Goal: Task Accomplishment & Management: Manage account settings

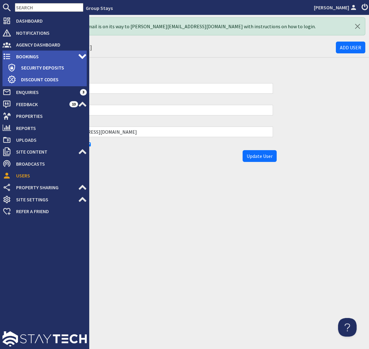
click at [20, 55] on span "Bookings" at bounding box center [44, 56] width 67 height 10
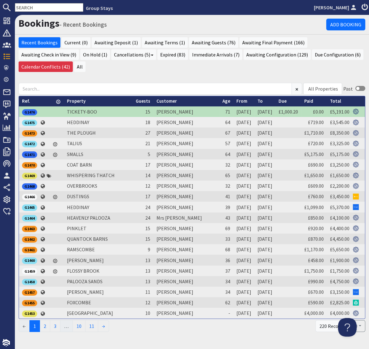
click at [196, 27] on h1 "Bookings - Recent Bookings" at bounding box center [173, 23] width 308 height 12
click at [39, 10] on input "text" at bounding box center [49, 7] width 68 height 9
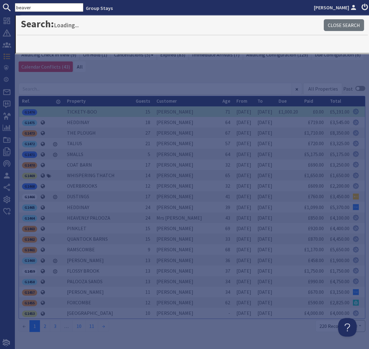
type input "beaver"
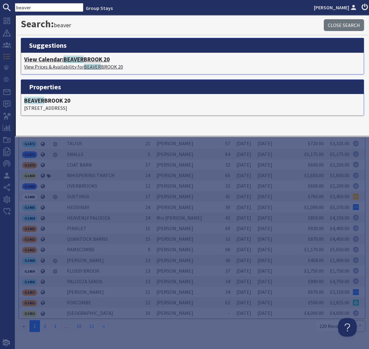
click at [61, 61] on h4 "View Calendar: BEAVER BROOK 20" at bounding box center [192, 59] width 337 height 7
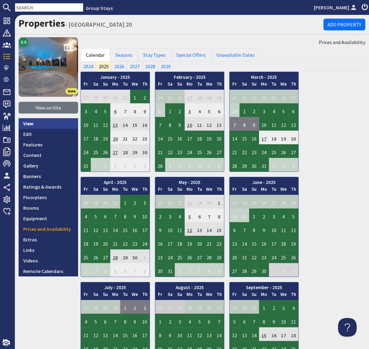
click at [27, 124] on link "View" at bounding box center [48, 123] width 59 height 11
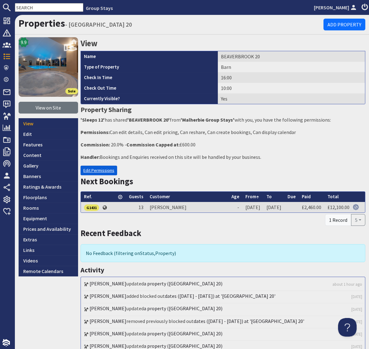
click at [91, 169] on link "Edit Permissions" at bounding box center [99, 170] width 37 height 10
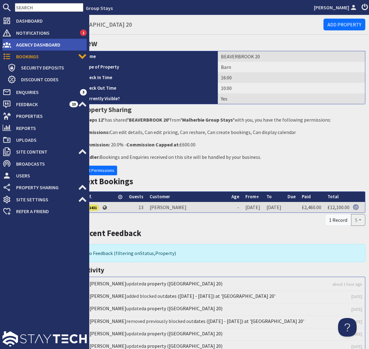
click at [28, 44] on span "Agency Dashboard" at bounding box center [49, 45] width 76 height 10
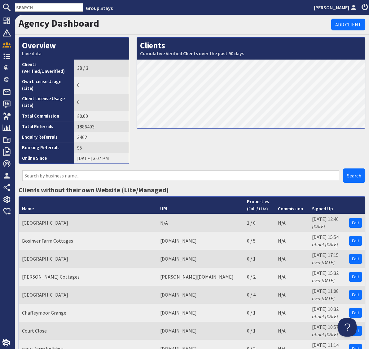
click at [229, 165] on div "Clients Cumulative Verified Clients over the past 90 days" at bounding box center [251, 102] width 236 height 131
click at [207, 189] on h3 "Clients without their own Website (Lite/Managed)" at bounding box center [192, 190] width 347 height 8
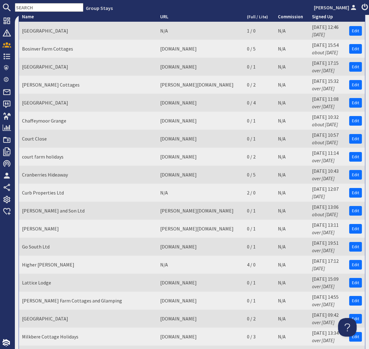
scroll to position [206, 0]
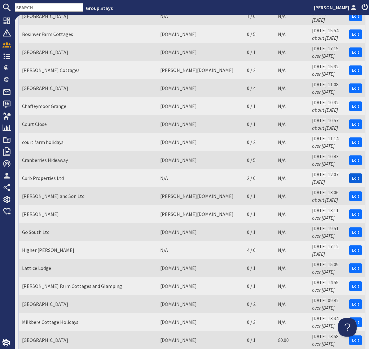
click at [356, 177] on link "Edit" at bounding box center [355, 178] width 13 height 10
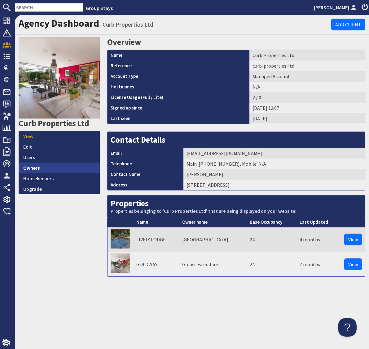
click at [31, 169] on link "Owners" at bounding box center [59, 167] width 81 height 11
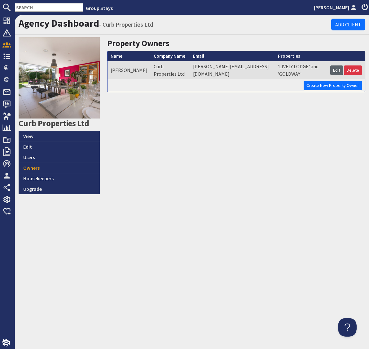
click at [335, 66] on link "Edit" at bounding box center [336, 70] width 13 height 10
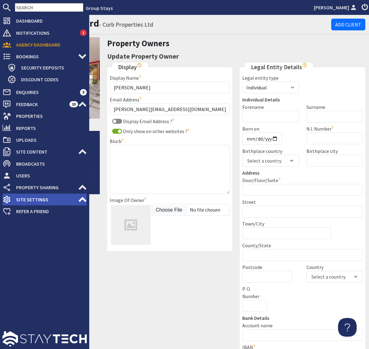
click at [33, 199] on span "Site Settings" at bounding box center [44, 199] width 67 height 10
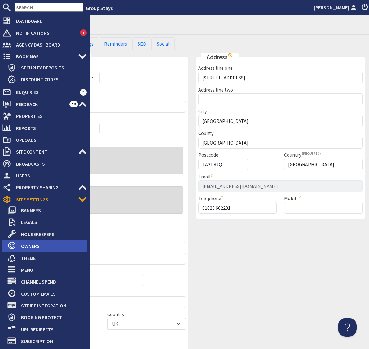
click at [29, 248] on span "Owners" at bounding box center [51, 246] width 71 height 10
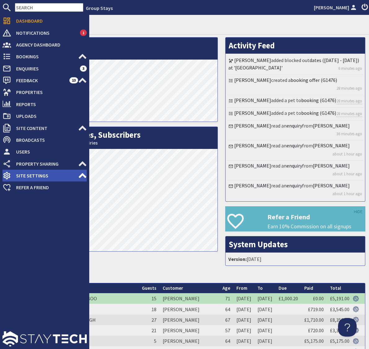
click at [25, 178] on span "Site Settings" at bounding box center [44, 175] width 67 height 10
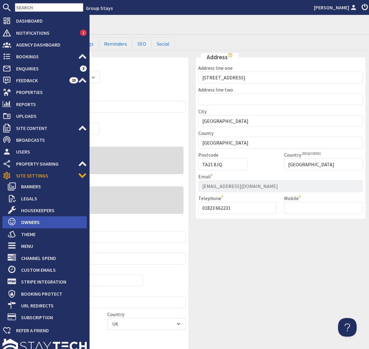
click at [33, 226] on span "Owners" at bounding box center [51, 222] width 71 height 10
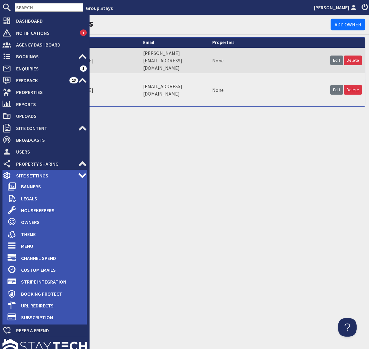
click at [34, 174] on span "Site Settings" at bounding box center [44, 175] width 67 height 10
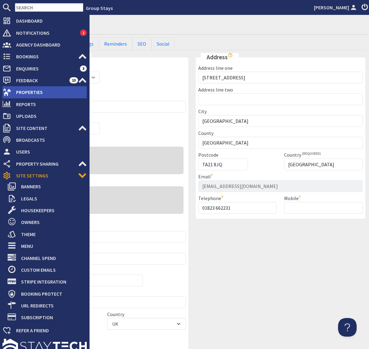
click at [21, 94] on span "Properties" at bounding box center [49, 92] width 76 height 10
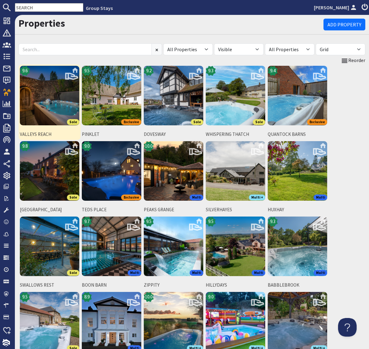
click at [54, 95] on img at bounding box center [49, 95] width 59 height 59
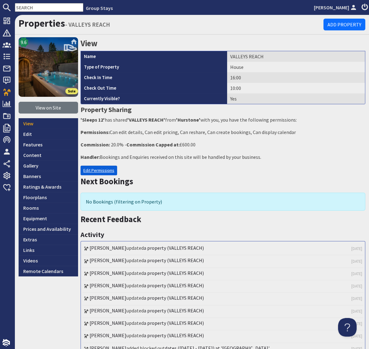
click at [95, 170] on link "Edit Permissions" at bounding box center [99, 170] width 37 height 10
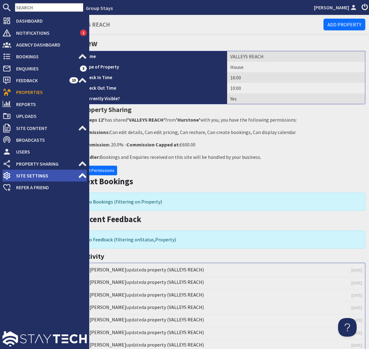
click at [27, 176] on span "Site Settings" at bounding box center [44, 175] width 67 height 10
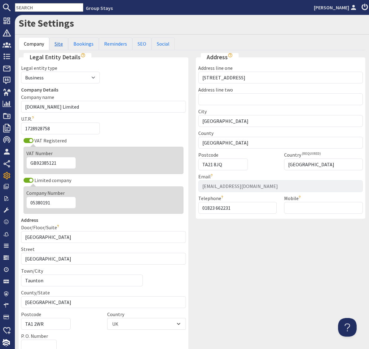
click at [60, 44] on link "Site" at bounding box center [58, 43] width 19 height 13
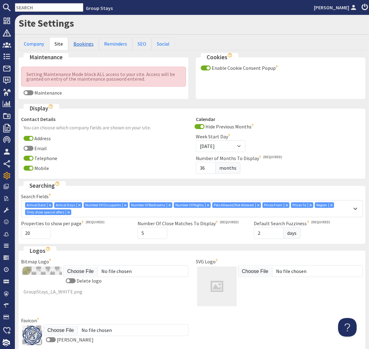
click at [82, 44] on link "Bookings" at bounding box center [83, 43] width 31 height 13
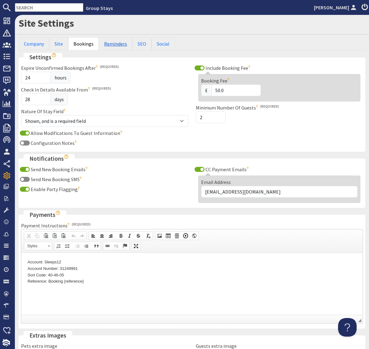
click at [111, 44] on link "Reminders" at bounding box center [115, 43] width 33 height 13
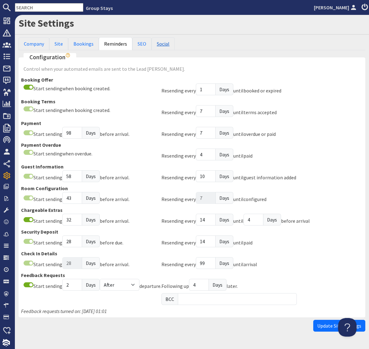
click at [161, 44] on link "Social" at bounding box center [163, 43] width 23 height 13
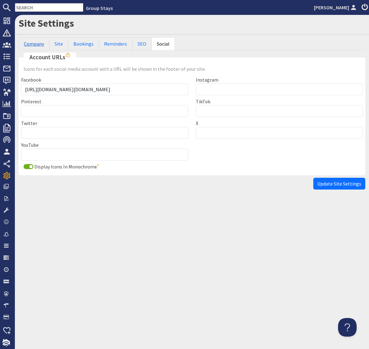
click at [36, 43] on link "Company" at bounding box center [34, 43] width 31 height 13
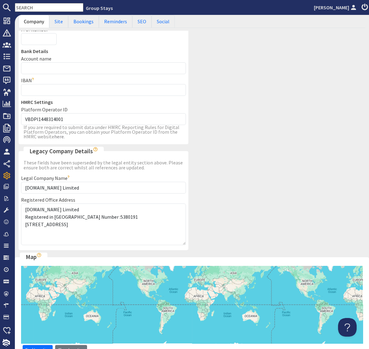
scroll to position [312, 0]
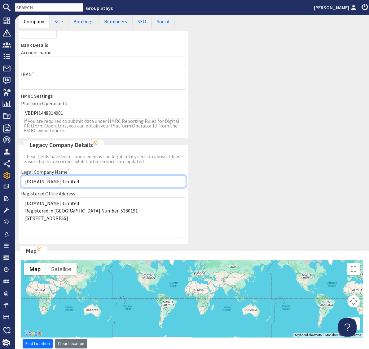
click at [55, 181] on input "Sleeps12.com Limited" at bounding box center [103, 181] width 165 height 12
type input "Sleeps12 Limited"
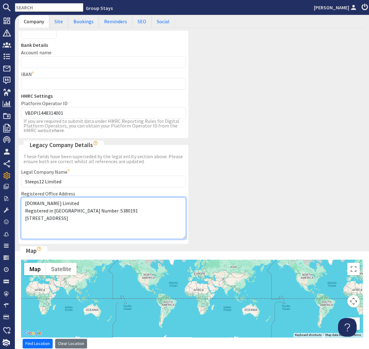
click at [55, 203] on textarea "Sleeps12.com Limited Registered in England Number :5380191 Goodwood House, Blac…" at bounding box center [103, 218] width 165 height 42
type textarea "Sleeps12 Limited Registered in England Number :5380191 Goodwood House, Blackbro…"
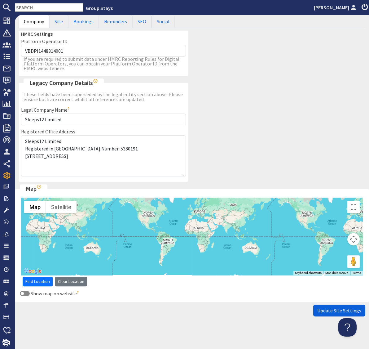
click at [332, 310] on span "Update Site Settings" at bounding box center [339, 310] width 44 height 6
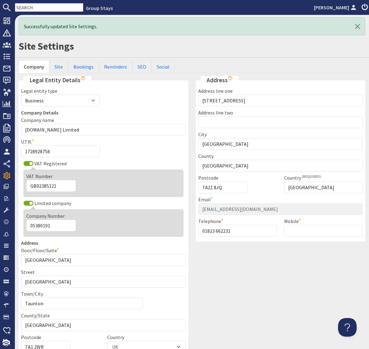
scroll to position [0, 0]
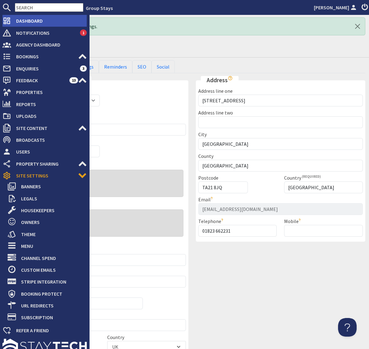
click at [18, 17] on span "Dashboard" at bounding box center [49, 21] width 76 height 10
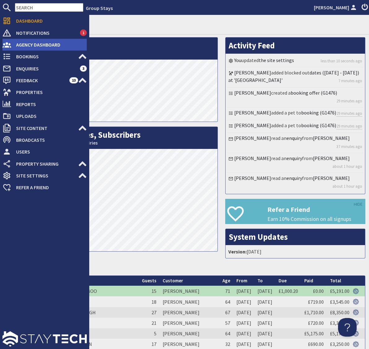
click at [26, 43] on span "Agency Dashboard" at bounding box center [49, 45] width 76 height 10
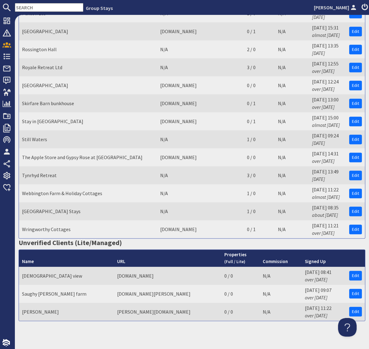
scroll to position [657, 0]
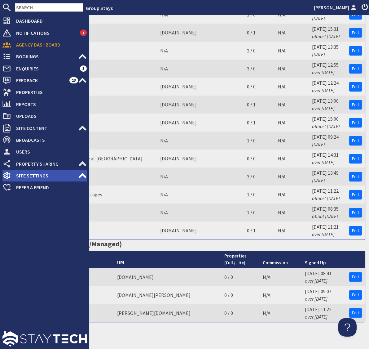
click at [28, 175] on span "Site Settings" at bounding box center [44, 175] width 67 height 10
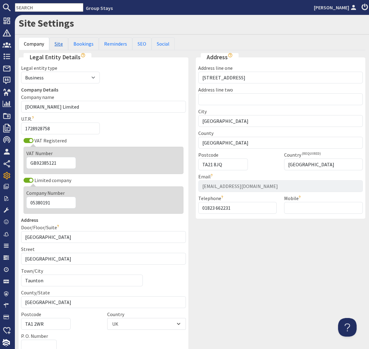
click at [60, 43] on link "Site" at bounding box center [58, 43] width 19 height 13
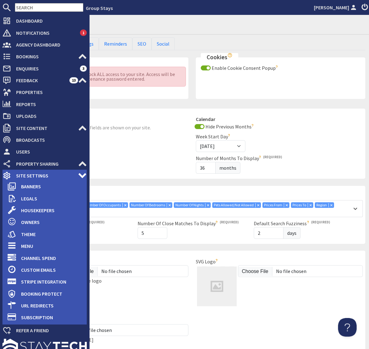
click at [27, 178] on span "Site Settings" at bounding box center [44, 175] width 67 height 10
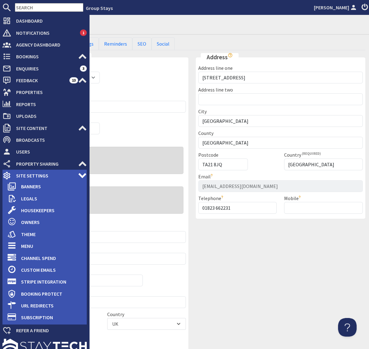
click at [82, 176] on use at bounding box center [82, 175] width 8 height 5
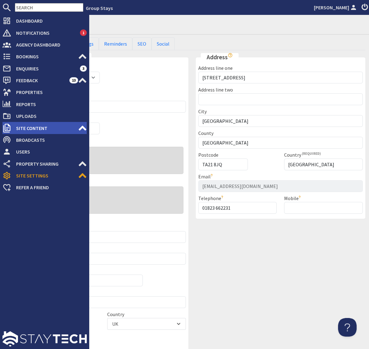
click at [80, 128] on use at bounding box center [83, 127] width 8 height 5
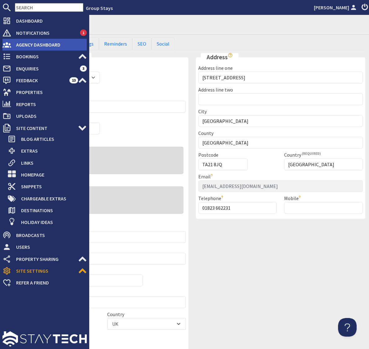
click at [38, 44] on span "Agency Dashboard" at bounding box center [49, 45] width 76 height 10
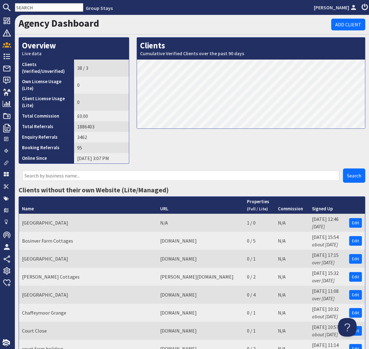
click at [189, 137] on div "Clients Cumulative Verified Clients over the past 90 days" at bounding box center [251, 102] width 236 height 131
click at [356, 241] on link "Edit" at bounding box center [355, 241] width 13 height 10
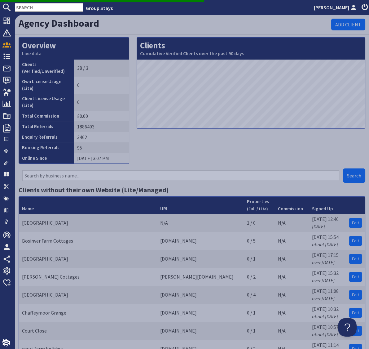
click at [266, 159] on div "Clients Cumulative Verified Clients over the past 90 days" at bounding box center [251, 102] width 236 height 131
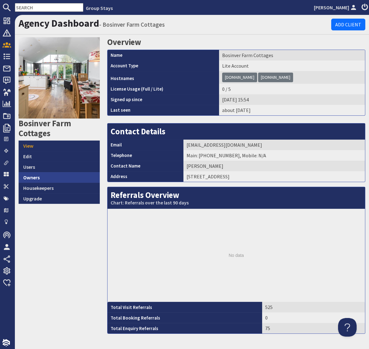
click at [31, 178] on link "Owners" at bounding box center [59, 177] width 81 height 11
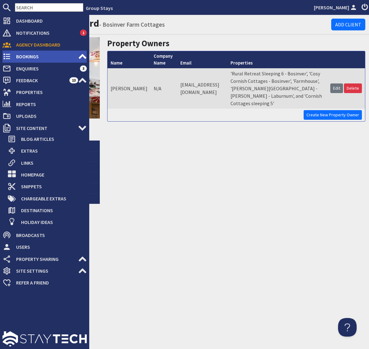
click at [24, 56] on span "Bookings" at bounding box center [44, 56] width 67 height 10
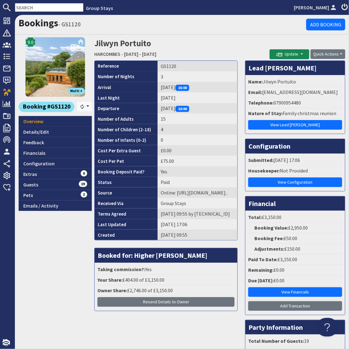
click at [45, 8] on input "text" at bounding box center [49, 7] width 68 height 9
paste input "G1472"
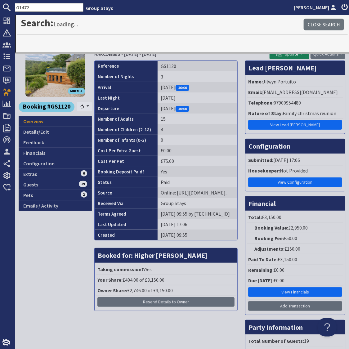
type input "G1472"
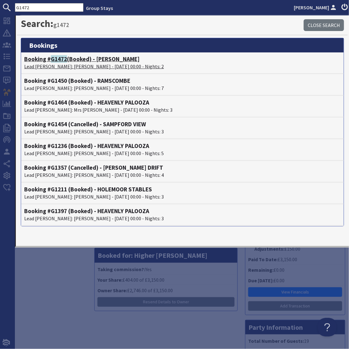
click at [35, 59] on h4 "Booking # G1472 (Booked) - [PERSON_NAME]" at bounding box center [182, 58] width 316 height 7
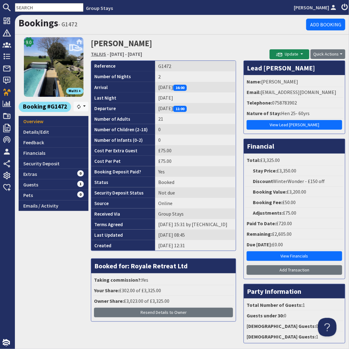
click at [98, 53] on link "TALIUS" at bounding box center [98, 54] width 15 height 6
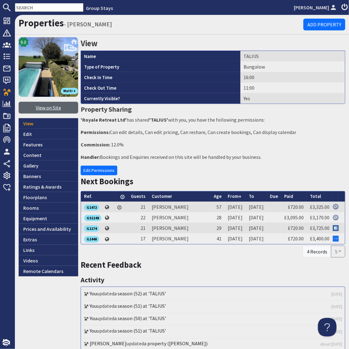
click at [52, 107] on link "View on Site" at bounding box center [48, 108] width 59 height 12
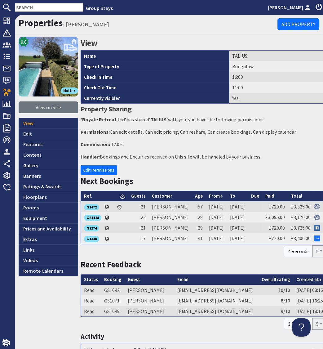
click at [46, 10] on input "text" at bounding box center [49, 7] width 68 height 9
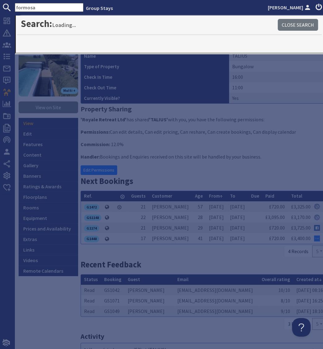
type input "formosa"
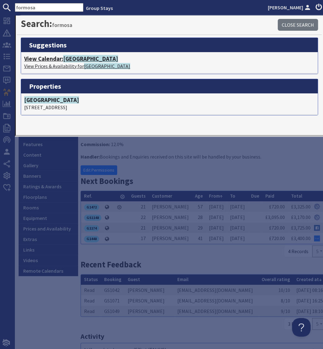
click at [82, 59] on span "[GEOGRAPHIC_DATA]" at bounding box center [90, 58] width 55 height 7
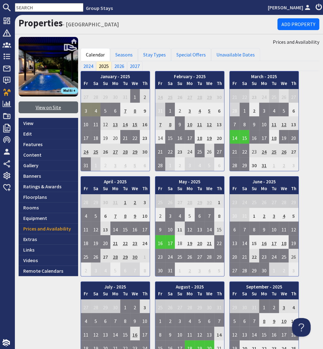
click at [47, 108] on link "View on Site" at bounding box center [48, 107] width 59 height 12
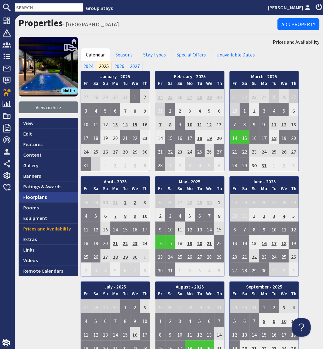
click at [32, 198] on link "Floorplans" at bounding box center [48, 196] width 59 height 11
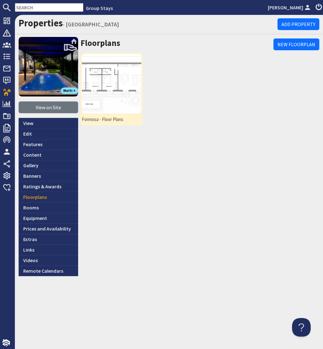
click at [123, 78] on img at bounding box center [111, 83] width 59 height 59
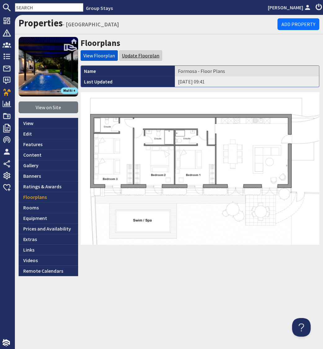
click at [132, 56] on link "Update Floorplan" at bounding box center [140, 55] width 37 height 6
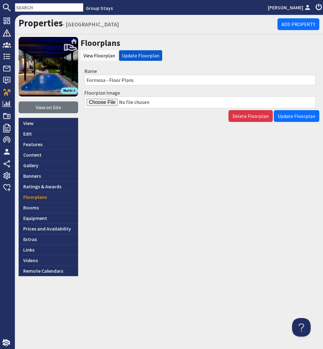
click at [104, 103] on input "Floorplan Image" at bounding box center [199, 102] width 231 height 12
type input "C:\fakepath\Formosa-Floor-Plan.jpg"
click at [291, 117] on span "Update Floorplan" at bounding box center [296, 116] width 37 height 6
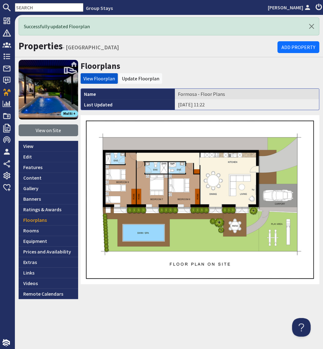
click at [213, 10] on li "Group Stays" at bounding box center [174, 7] width 182 height 7
click at [40, 9] on input "text" at bounding box center [49, 7] width 68 height 9
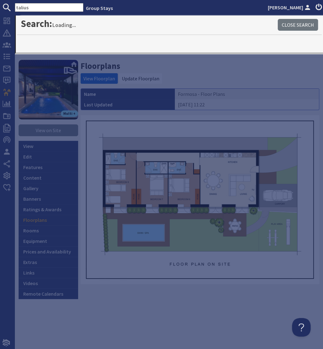
type input "talius"
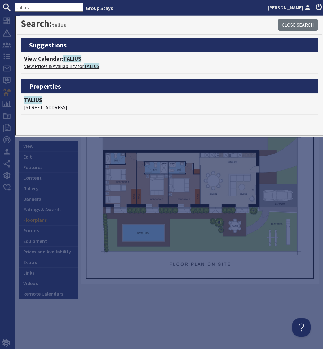
click at [71, 60] on span "TALIUS" at bounding box center [72, 58] width 18 height 7
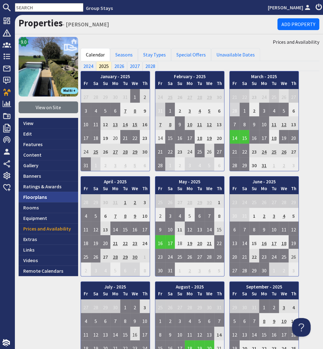
click at [43, 199] on link "Floorplans" at bounding box center [48, 196] width 59 height 11
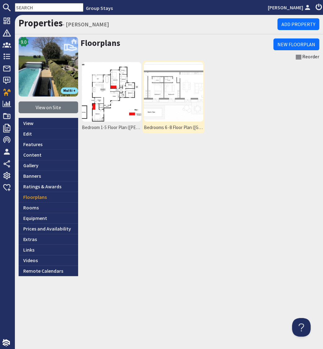
click at [176, 95] on img at bounding box center [173, 91] width 59 height 59
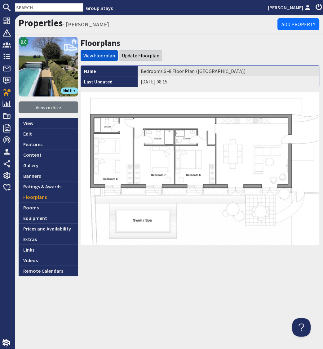
click at [148, 56] on link "Update Floorplan" at bounding box center [140, 55] width 37 height 6
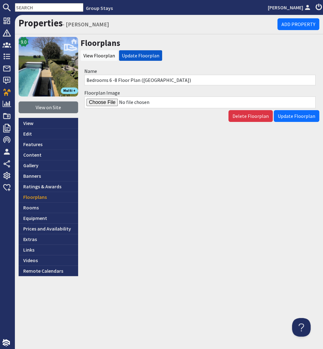
click at [107, 102] on input "Floorplan Image" at bounding box center [199, 102] width 231 height 12
type input "C:\fakepath\Formosa-Floor-Plan.jpg"
click at [304, 117] on span "Update Floorplan" at bounding box center [296, 116] width 37 height 6
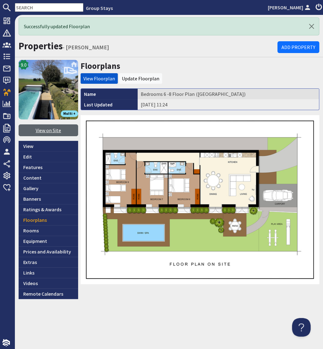
click at [52, 131] on link "View on Site" at bounding box center [48, 130] width 59 height 12
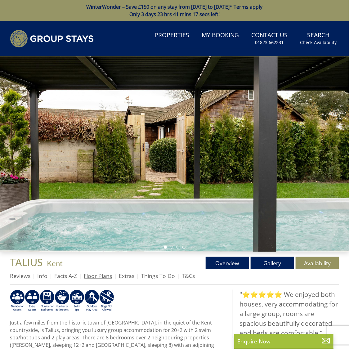
click at [101, 278] on link "Floor Plans" at bounding box center [98, 275] width 28 height 7
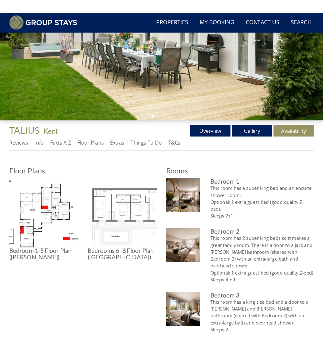
scroll to position [123, 0]
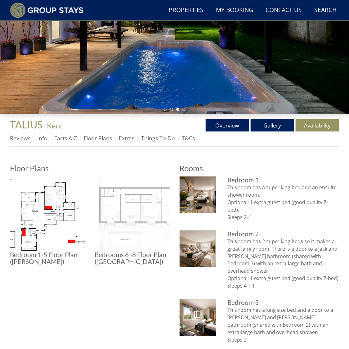
click at [130, 213] on img at bounding box center [132, 213] width 75 height 75
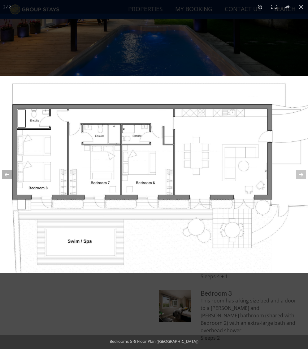
click at [6, 174] on button at bounding box center [11, 174] width 22 height 31
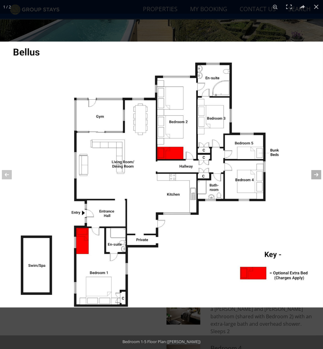
click at [316, 173] on button at bounding box center [312, 174] width 22 height 31
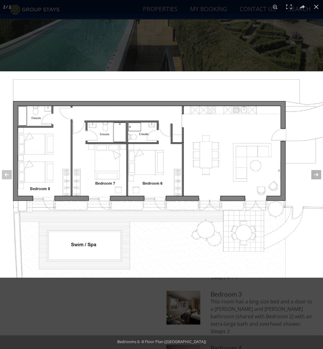
click at [315, 174] on button at bounding box center [312, 174] width 22 height 31
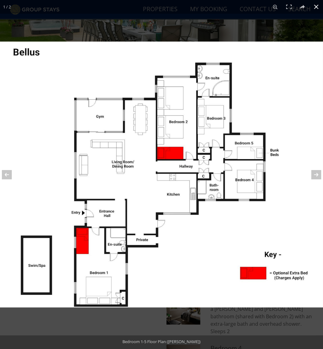
click at [318, 6] on button at bounding box center [316, 7] width 14 height 14
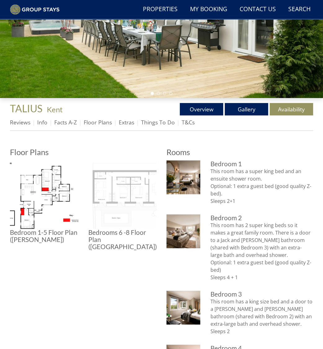
click at [129, 176] on img at bounding box center [122, 194] width 68 height 68
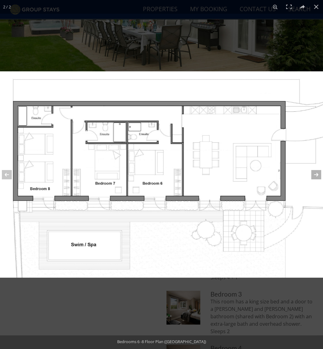
click at [316, 172] on button at bounding box center [312, 174] width 22 height 31
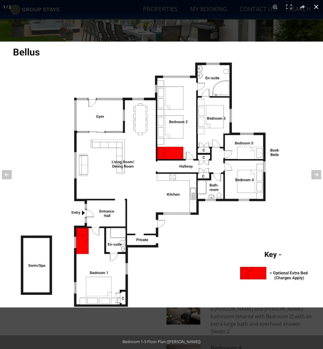
click at [316, 8] on button at bounding box center [316, 7] width 14 height 14
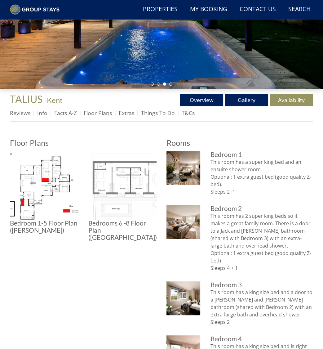
scroll to position [132, 0]
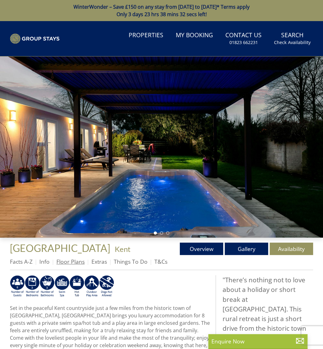
click at [75, 263] on link "Floor Plans" at bounding box center [70, 260] width 28 height 7
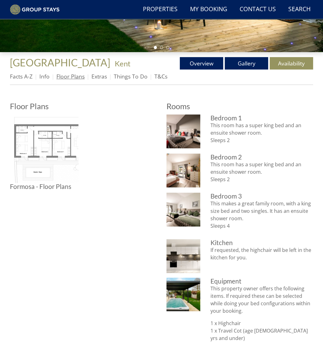
scroll to position [168, 0]
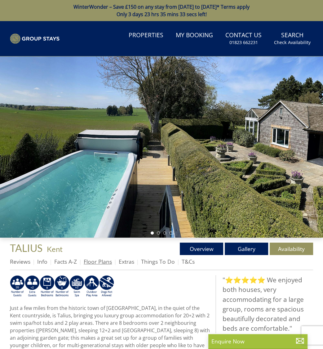
click at [102, 262] on link "Floor Plans" at bounding box center [98, 260] width 28 height 7
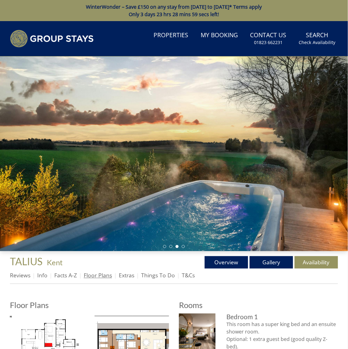
click at [102, 275] on link "Floor Plans" at bounding box center [98, 274] width 28 height 7
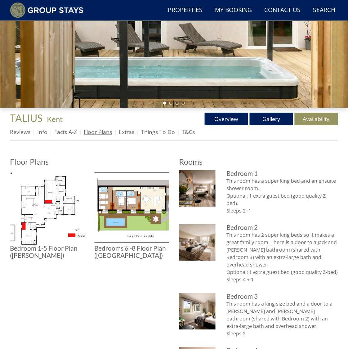
scroll to position [129, 0]
